Goal: Check status: Check status

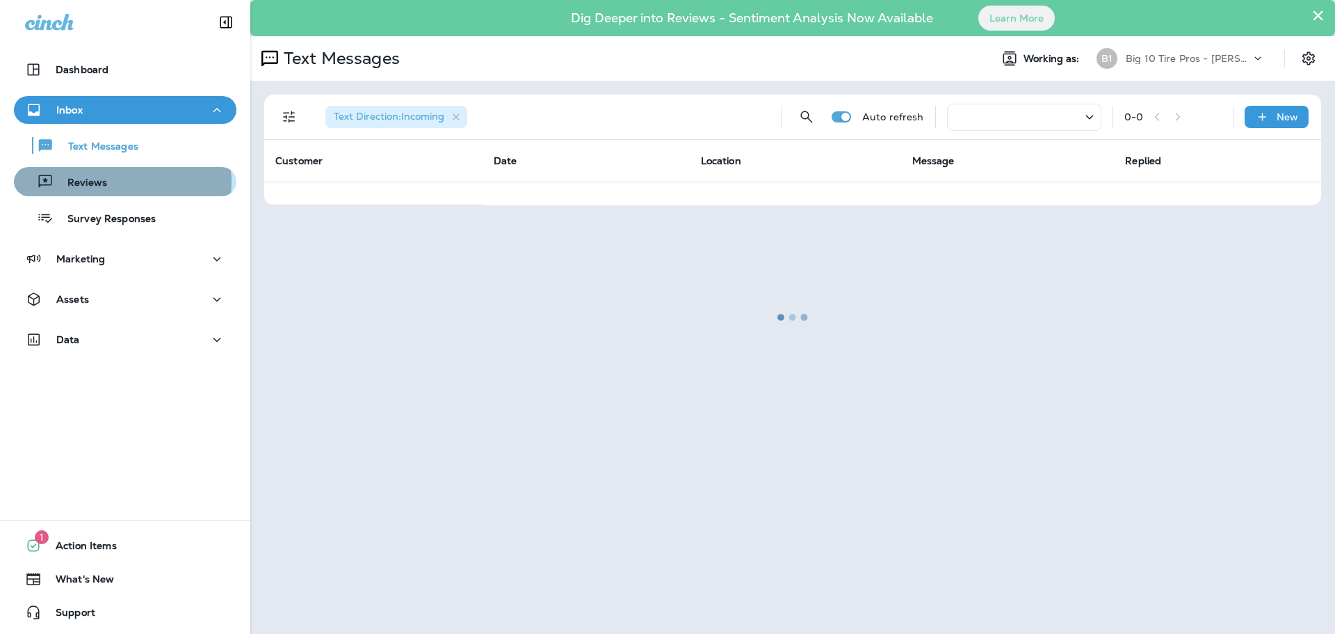
click at [114, 182] on div "Reviews" at bounding box center [124, 181] width 211 height 21
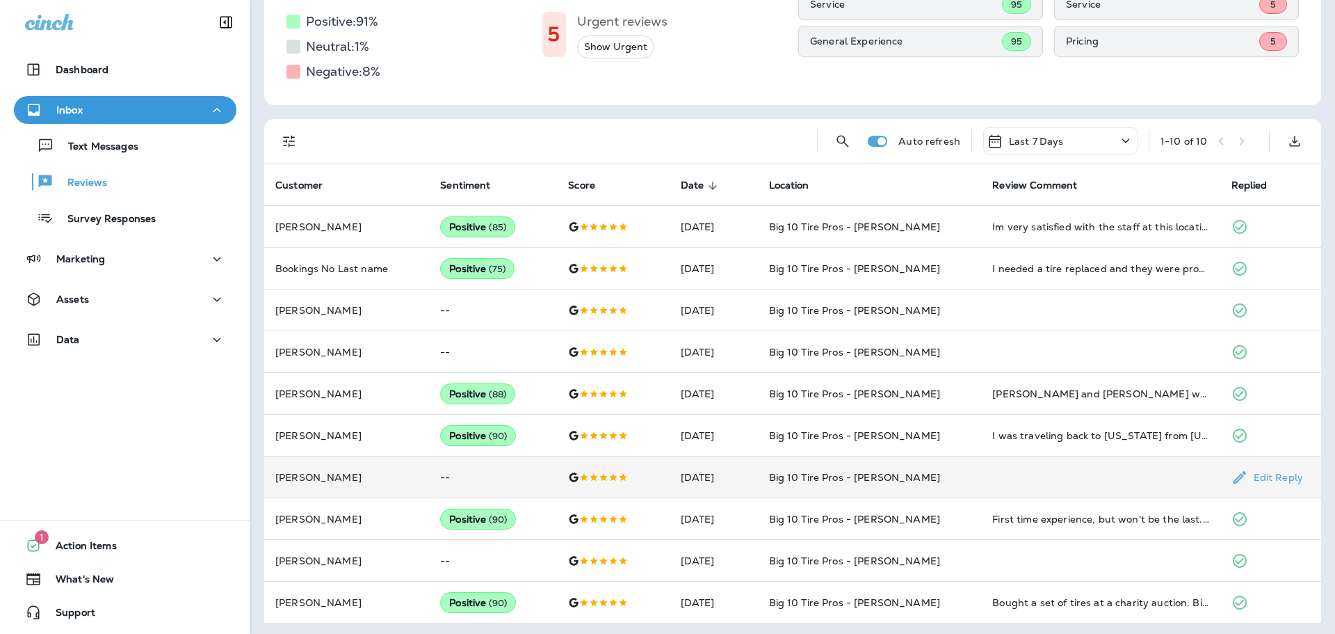
scroll to position [225, 0]
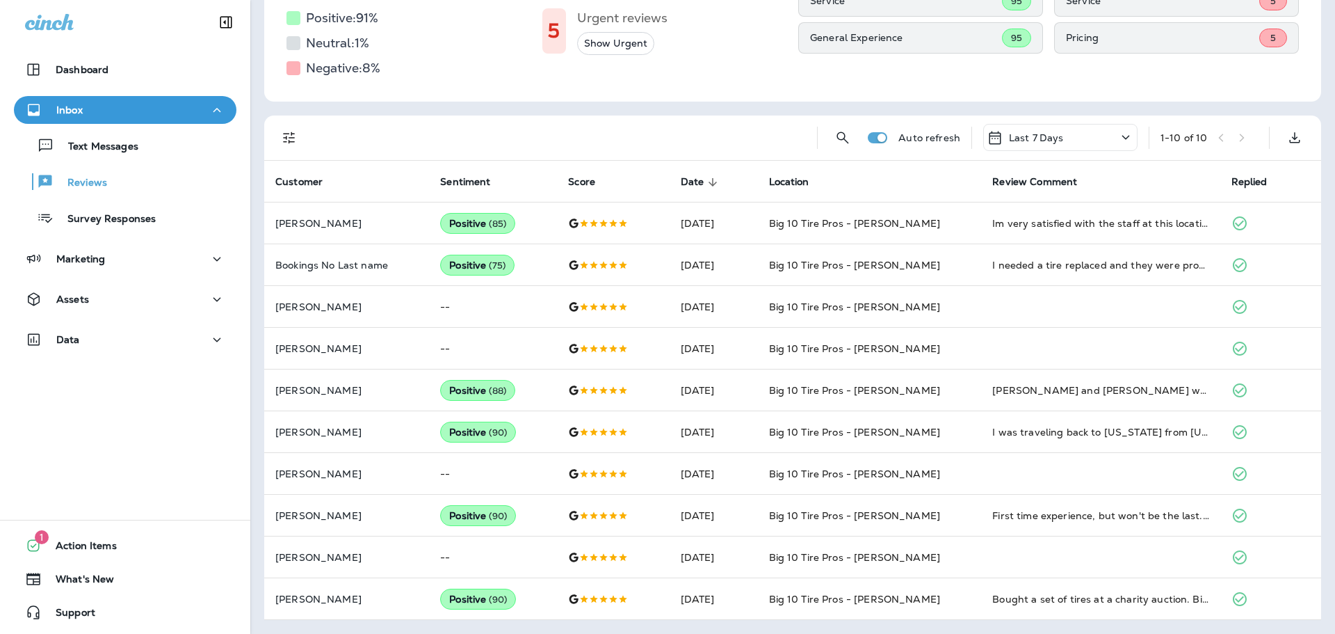
click at [1038, 143] on p "Last 7 Days" at bounding box center [1036, 137] width 55 height 11
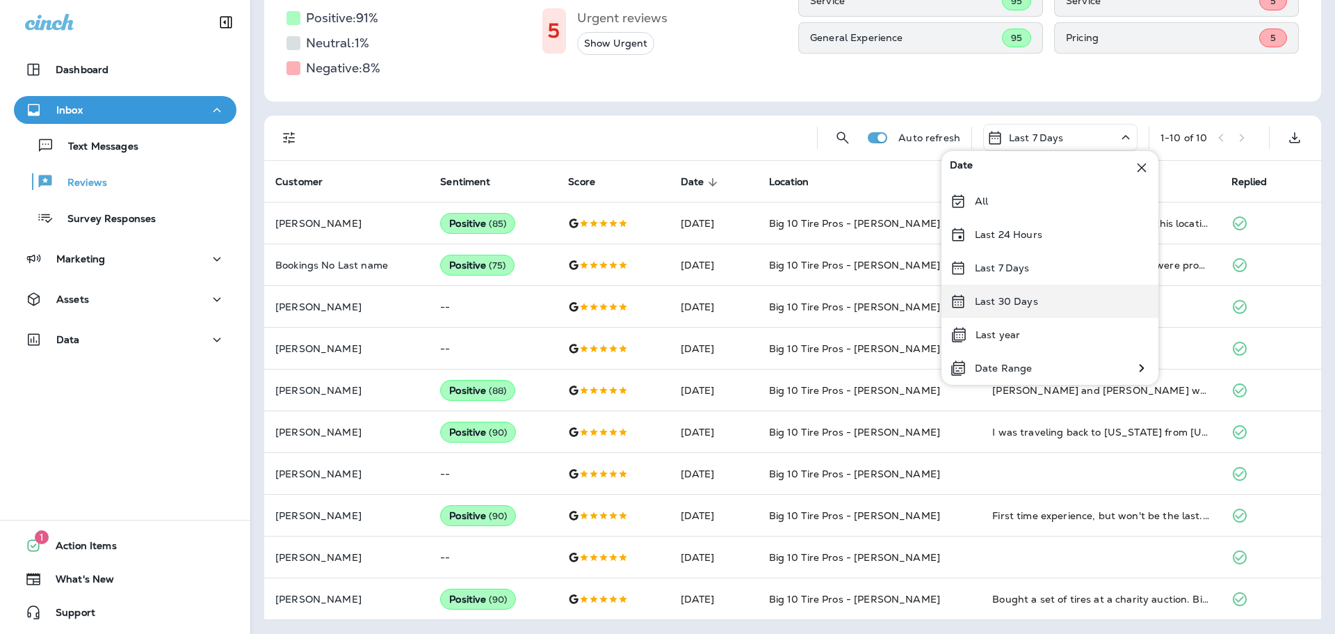
click at [1009, 294] on div "Last 30 Days" at bounding box center [1050, 300] width 217 height 33
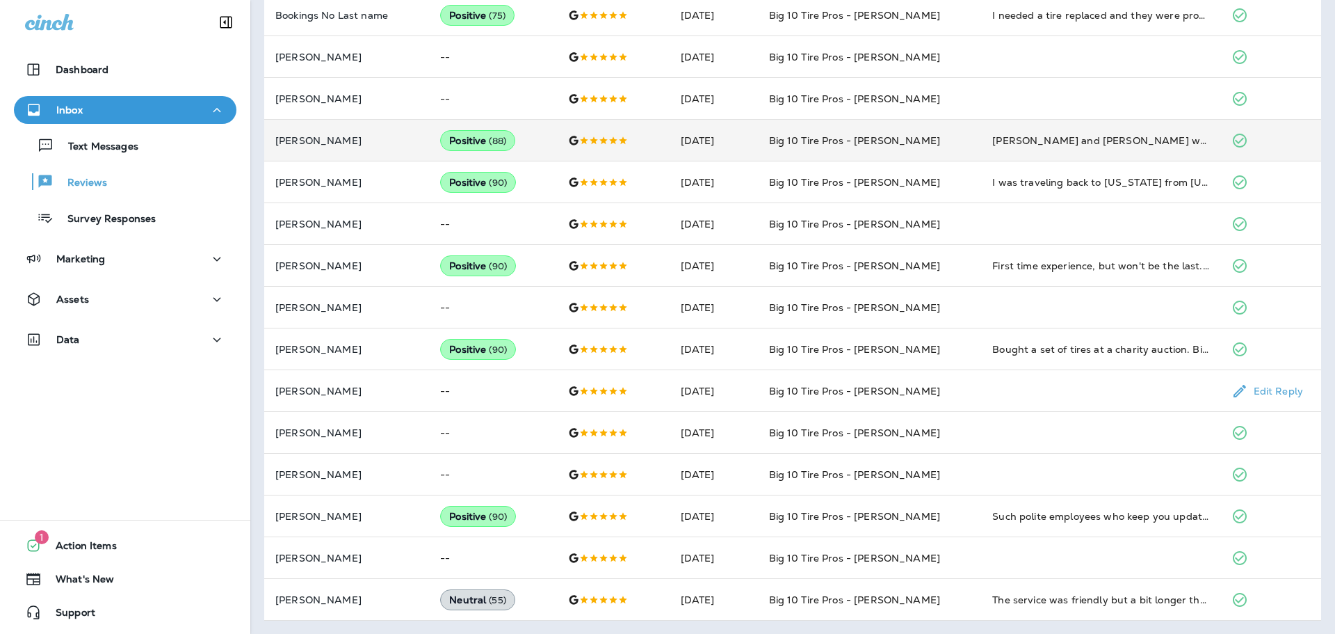
scroll to position [476, 0]
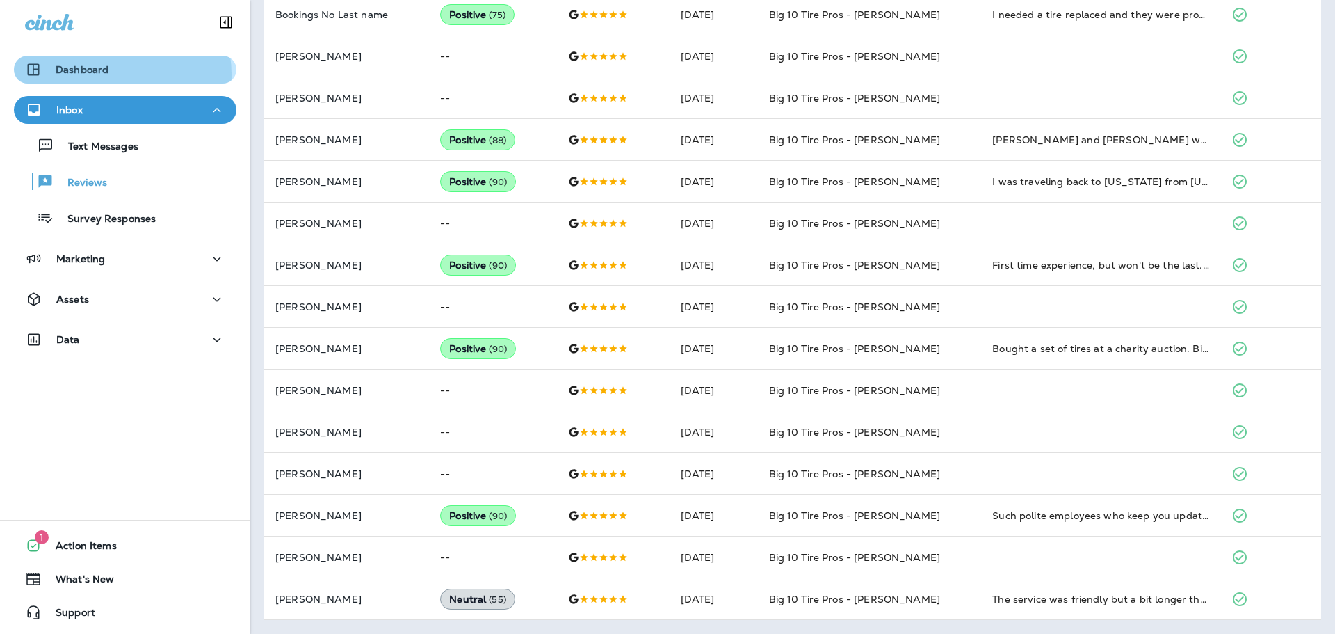
click at [107, 74] on p "Dashboard" at bounding box center [82, 69] width 53 height 11
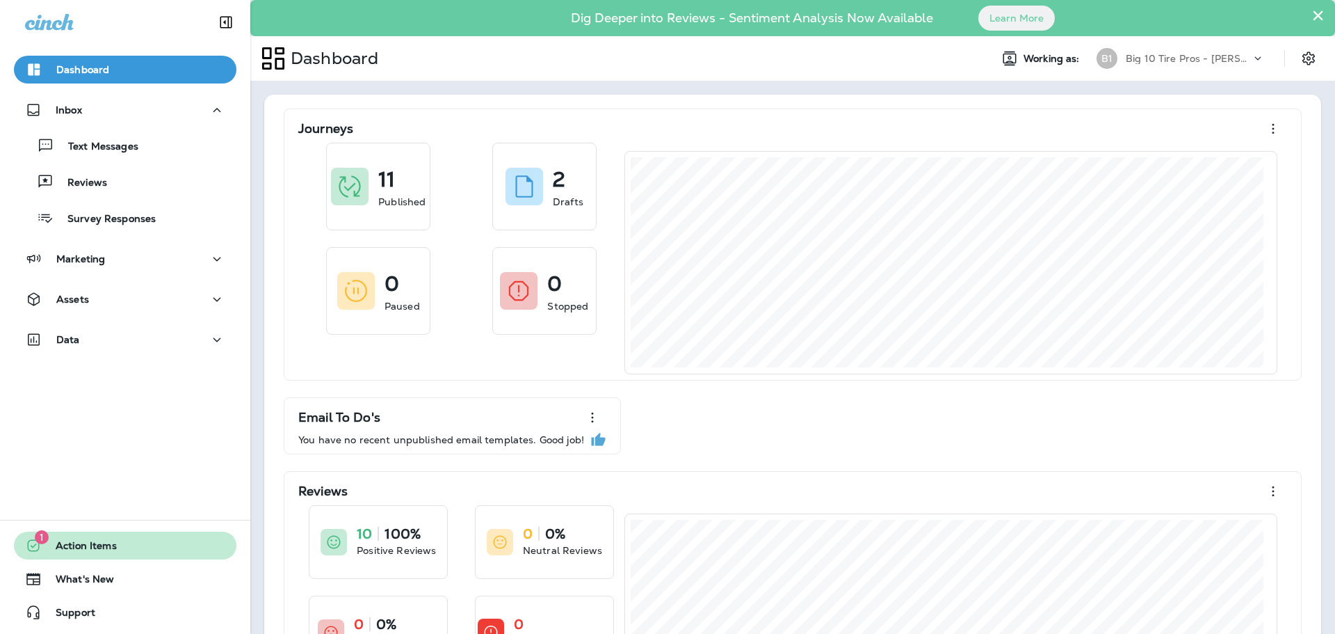
click at [83, 553] on span "Action Items" at bounding box center [79, 548] width 75 height 17
